Goal: Find specific page/section: Find specific page/section

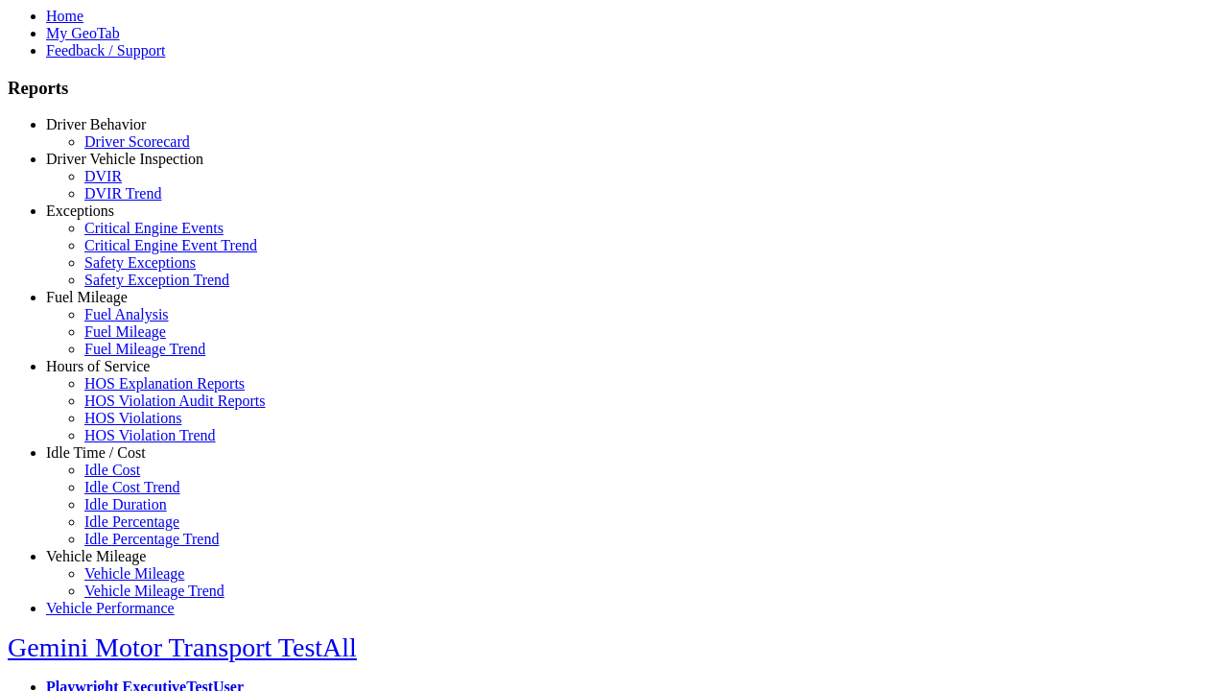
click at [110, 461] on link "Idle Time / Cost" at bounding box center [96, 452] width 100 height 16
click at [125, 478] on link "Idle Cost" at bounding box center [112, 469] width 56 height 16
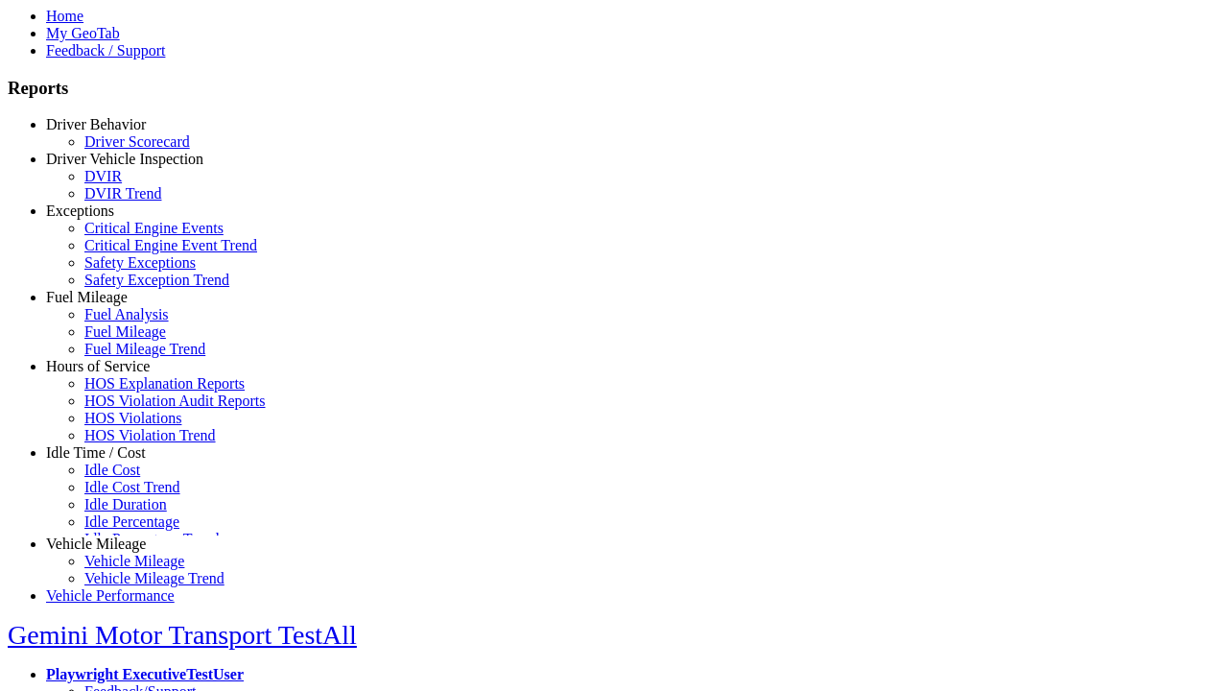
scroll to position [5, 0]
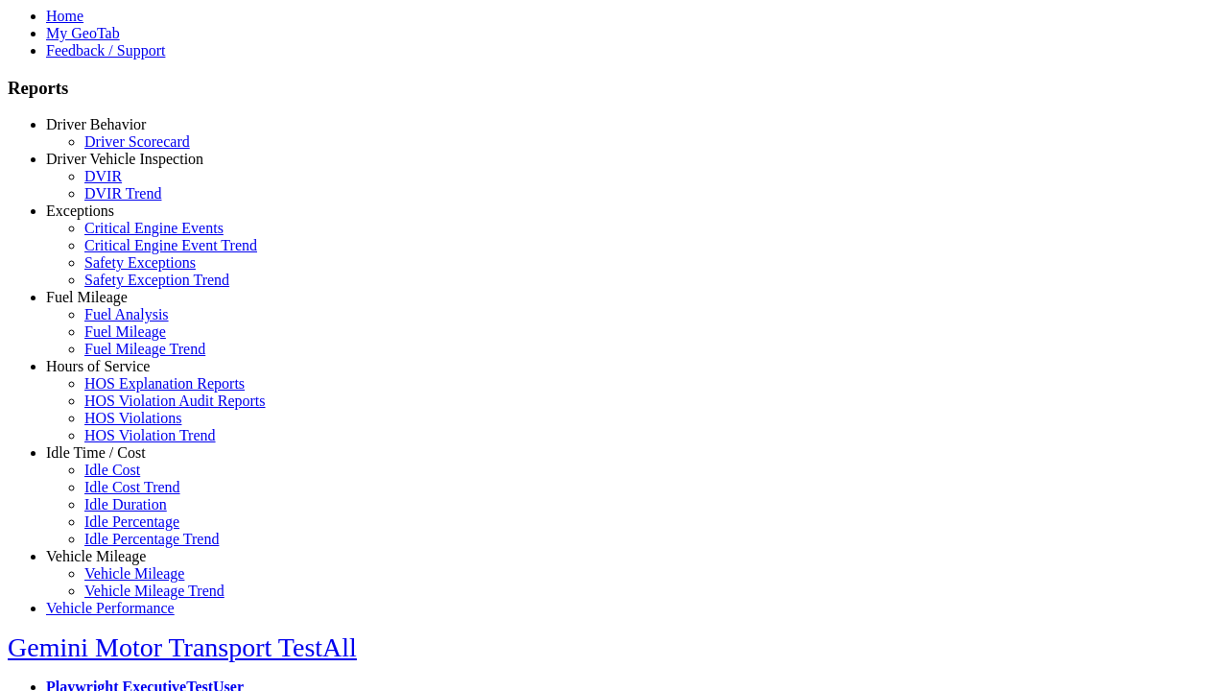
type input "**********"
